Goal: Check status: Check status

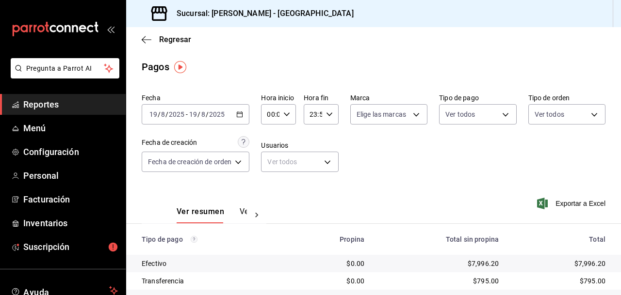
click at [51, 104] on span "Reportes" at bounding box center [70, 104] width 95 height 13
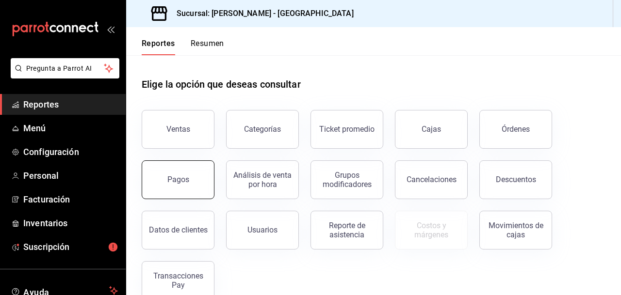
click at [178, 180] on div "Pagos" at bounding box center [178, 179] width 22 height 9
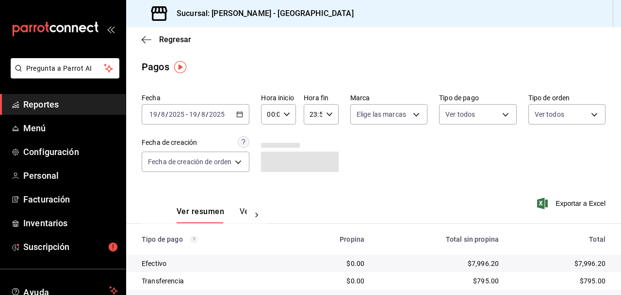
click at [242, 114] on icon "button" at bounding box center [239, 114] width 7 height 7
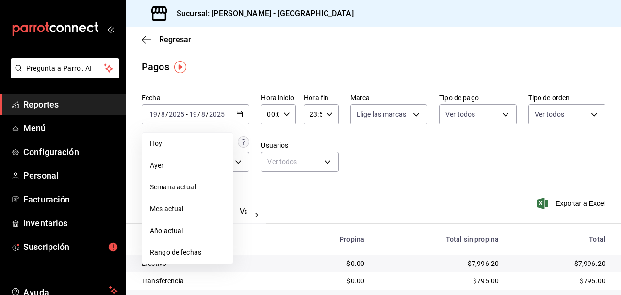
click at [188, 250] on span "Rango de fechas" at bounding box center [187, 253] width 75 height 10
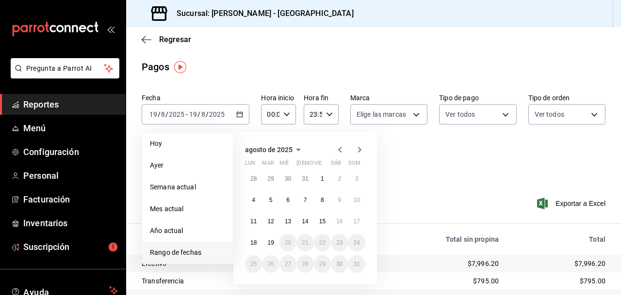
click at [188, 250] on span "Rango de fechas" at bounding box center [187, 253] width 75 height 10
click at [358, 219] on abbr "17" at bounding box center [357, 221] width 6 height 7
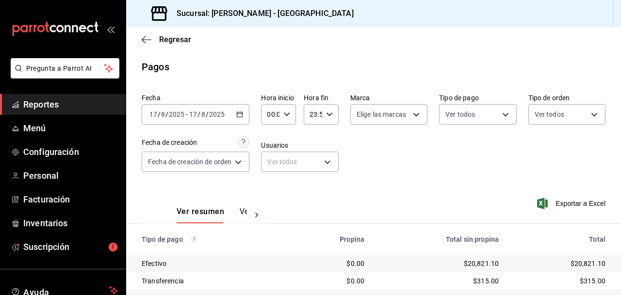
scroll to position [63, 0]
